Goal: Information Seeking & Learning: Learn about a topic

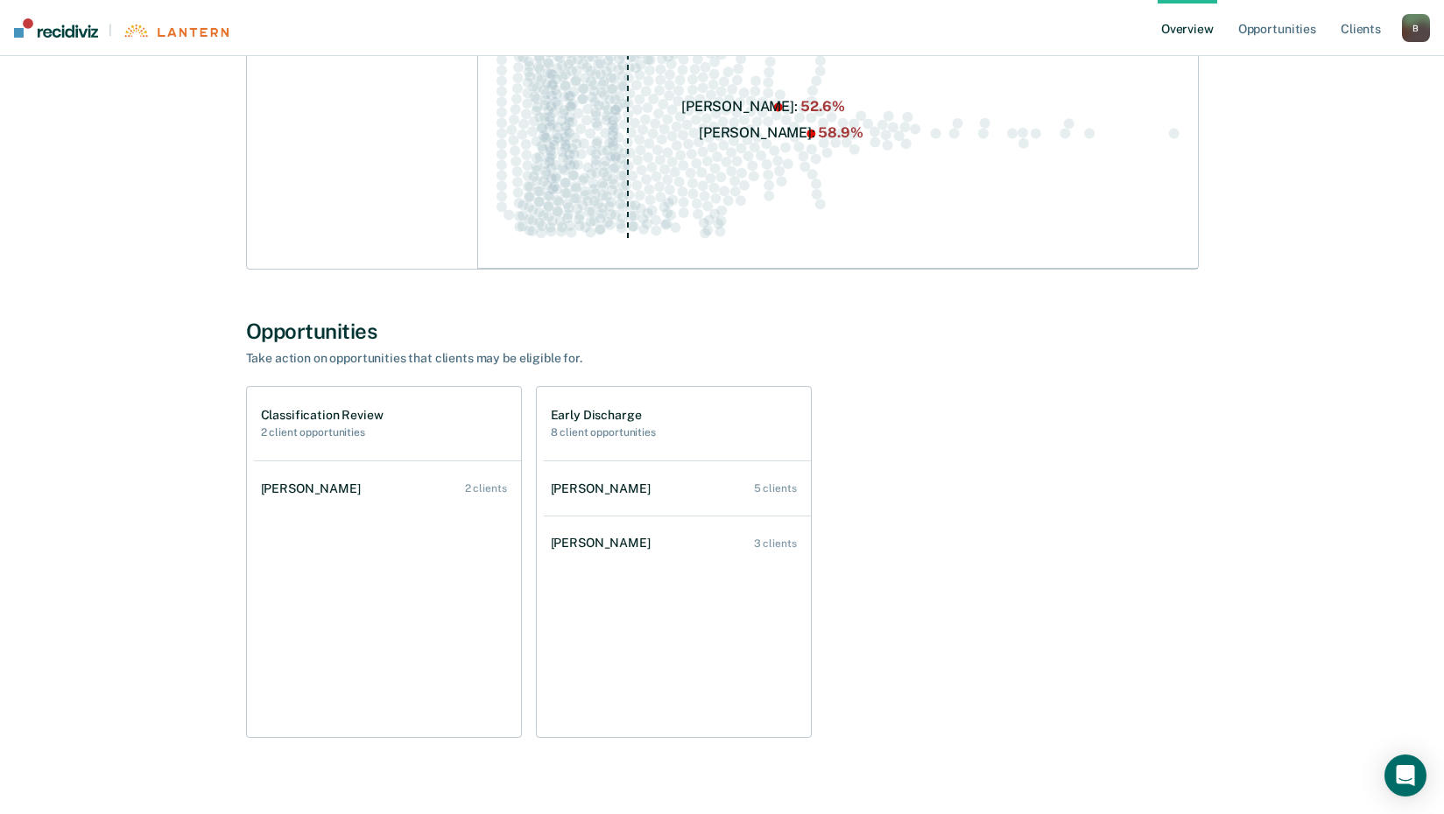
scroll to position [675, 0]
